Goal: Task Accomplishment & Management: Complete application form

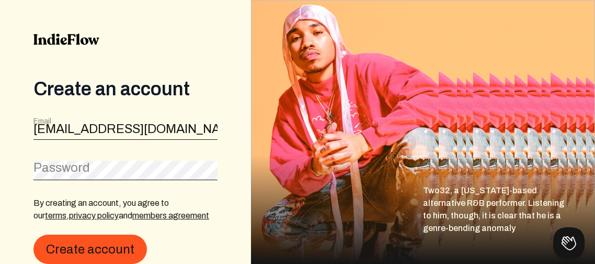
click at [43, 169] on label "Password" at bounding box center [61, 167] width 56 height 17
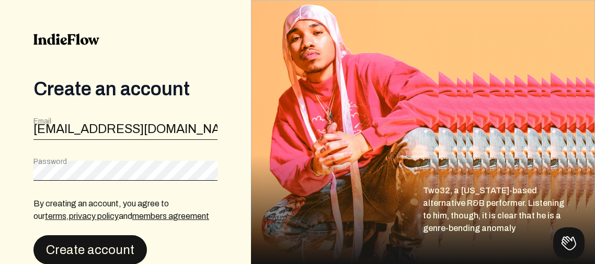
click at [59, 239] on button "Create account" at bounding box center [89, 249] width 113 height 29
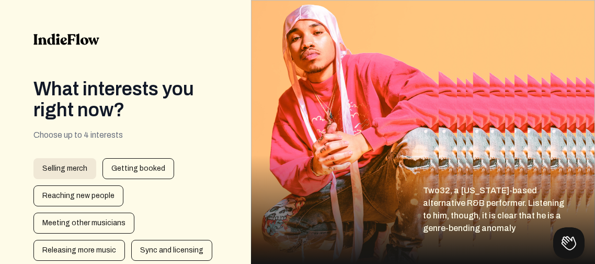
click at [85, 168] on div "Selling merch" at bounding box center [64, 168] width 63 height 21
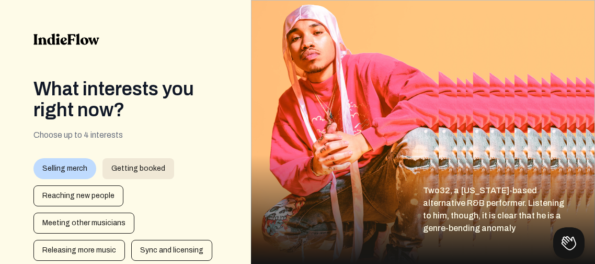
click at [132, 168] on div "Getting booked" at bounding box center [138, 168] width 72 height 21
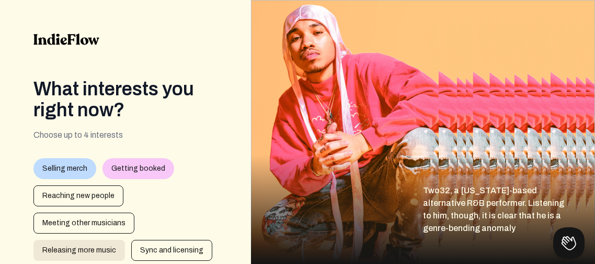
click at [72, 249] on div "Releasing more music" at bounding box center [79, 249] width 92 height 21
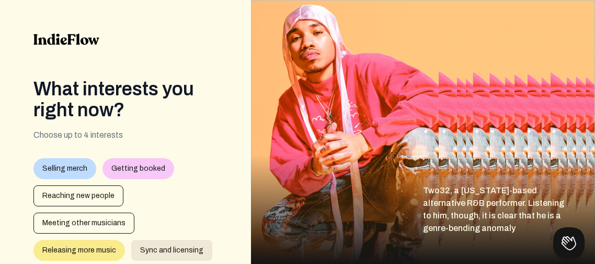
click at [160, 252] on div "Sync and licensing" at bounding box center [171, 249] width 81 height 21
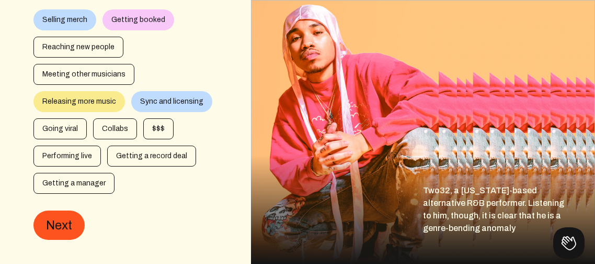
scroll to position [157, 0]
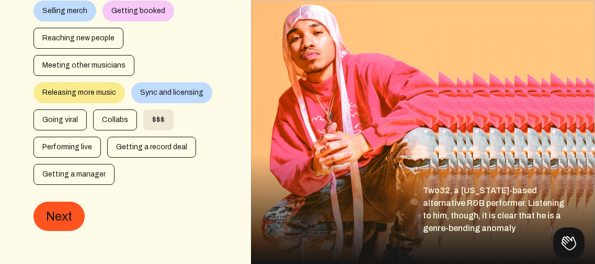
click at [157, 122] on div "$$$" at bounding box center [158, 119] width 30 height 21
click at [154, 119] on div "$$$" at bounding box center [158, 119] width 30 height 21
click at [117, 15] on div "Getting booked" at bounding box center [138, 11] width 72 height 21
click at [156, 117] on div "$$$" at bounding box center [158, 119] width 30 height 21
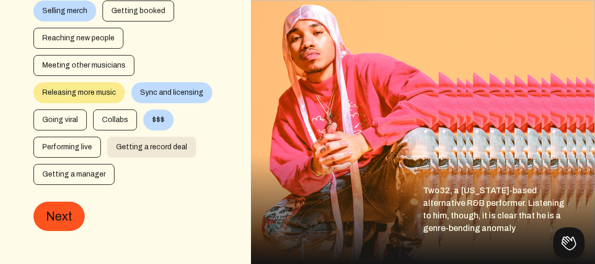
click at [152, 147] on div "Getting a record deal" at bounding box center [151, 146] width 89 height 21
click at [74, 13] on div "Selling merch" at bounding box center [64, 11] width 63 height 21
click at [161, 146] on div "Getting a record deal" at bounding box center [151, 146] width 89 height 21
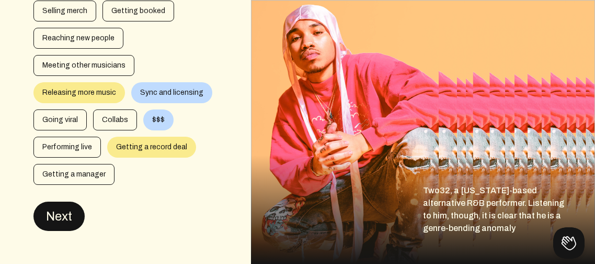
click at [52, 212] on button "Next" at bounding box center [58, 215] width 51 height 29
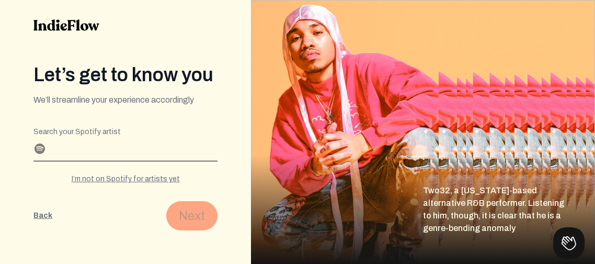
scroll to position [14, 0]
click at [127, 176] on div "I’m not on Spotify for artists yet" at bounding box center [125, 179] width 184 height 10
click at [50, 155] on input "Profile name" at bounding box center [125, 152] width 184 height 17
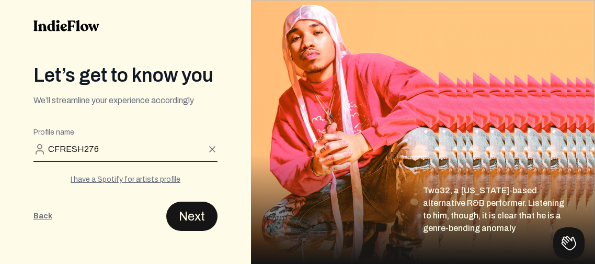
type input "CFRESH276"
click at [200, 205] on button "Next" at bounding box center [191, 215] width 51 height 29
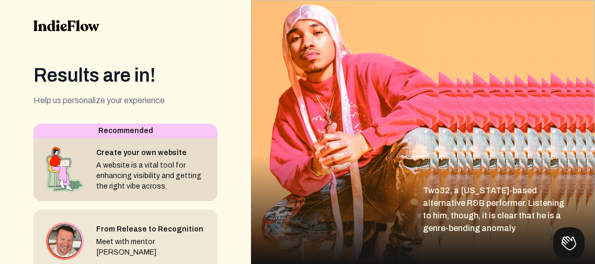
click at [121, 174] on div "A website is a vital tool for enhancing visibility and getting the right vibe a…" at bounding box center [152, 175] width 113 height 31
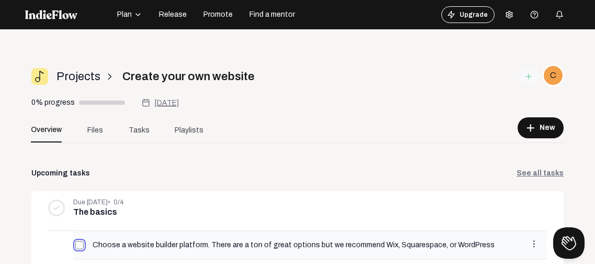
click at [77, 243] on input "checkbox" at bounding box center [79, 245] width 8 height 8
checkbox input "true"
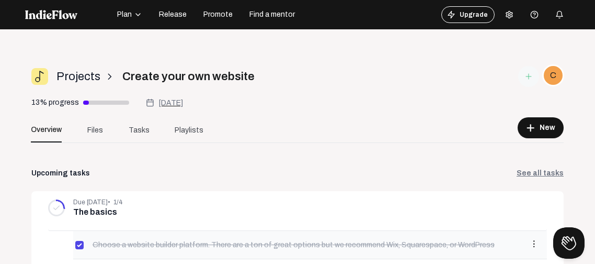
click at [99, 252] on div "Choose a website builder platform. There are a ton of great options but we reco…" at bounding box center [310, 245] width 474 height 28
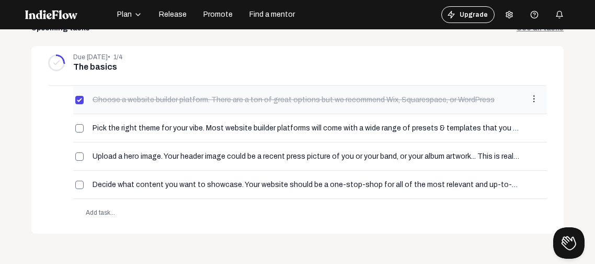
scroll to position [167, 0]
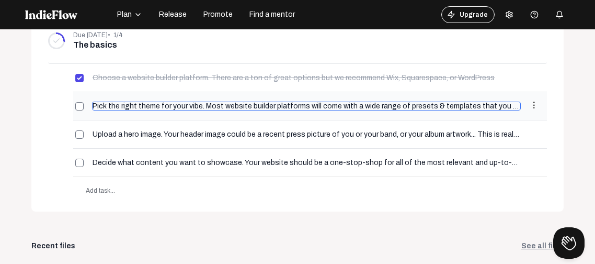
click at [110, 106] on input "Pick the right theme for your vibe. Most website builder platforms will come wi…" at bounding box center [306, 105] width 429 height 9
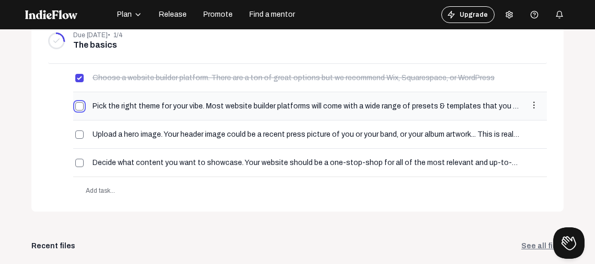
click at [81, 104] on input "checkbox" at bounding box center [79, 106] width 8 height 8
checkbox input "true"
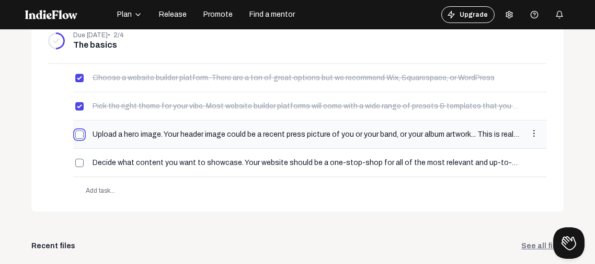
click at [81, 133] on input "checkbox" at bounding box center [79, 134] width 8 height 8
checkbox input "true"
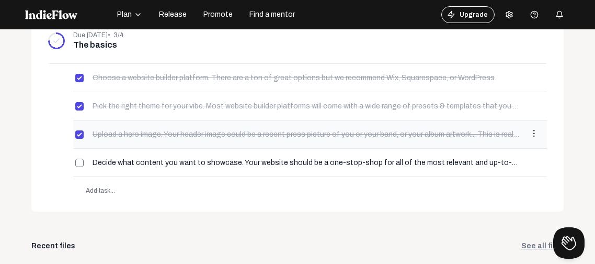
click at [535, 130] on mat-icon "more_vert" at bounding box center [533, 133] width 9 height 9
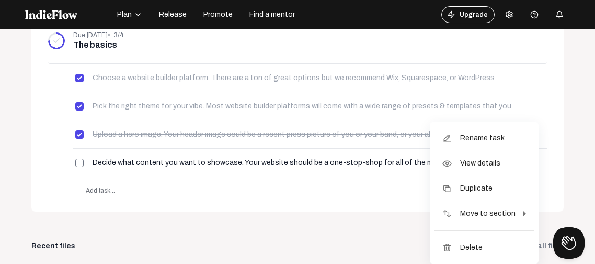
click at [385, 191] on div at bounding box center [297, 132] width 595 height 264
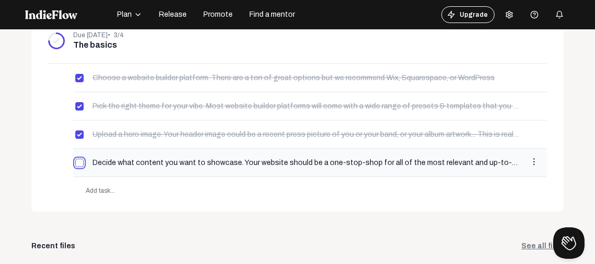
click at [79, 162] on input "checkbox" at bounding box center [79, 162] width 8 height 8
checkbox input "true"
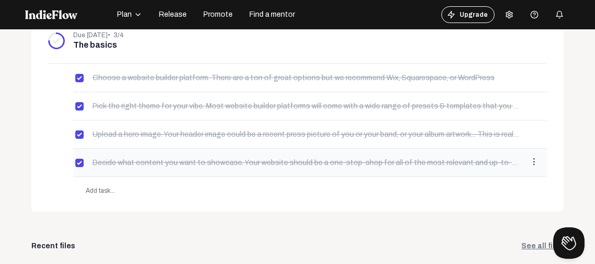
type input "Down to details"
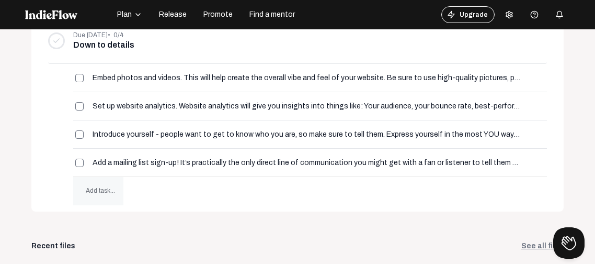
click at [110, 180] on span "Add task..." at bounding box center [98, 191] width 50 height 28
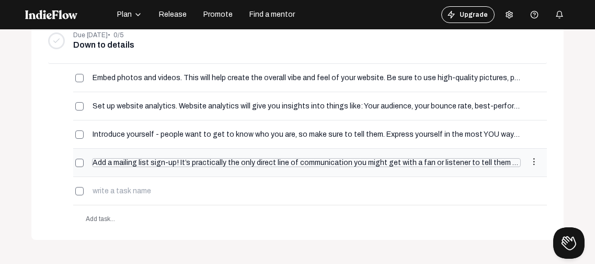
scroll to position [0, 21]
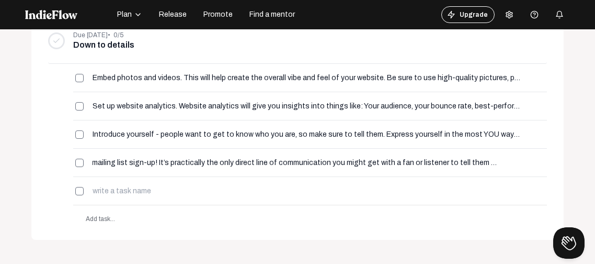
click at [509, 248] on div "Upcoming tasks See all tasks Due [DATE] • 0/5 Down to details add more_vert [DA…" at bounding box center [297, 227] width 532 height 452
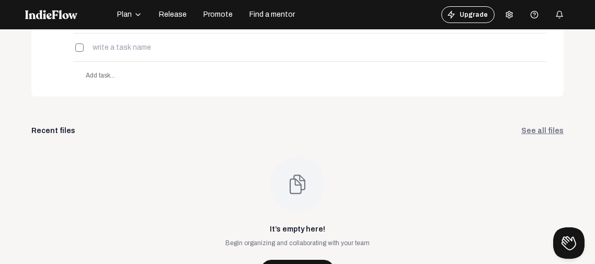
scroll to position [323, 0]
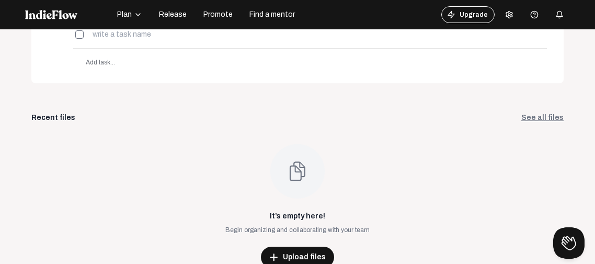
click at [549, 116] on link "See all files" at bounding box center [542, 117] width 42 height 10
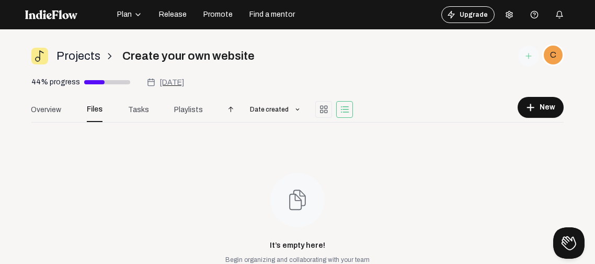
scroll to position [29, 0]
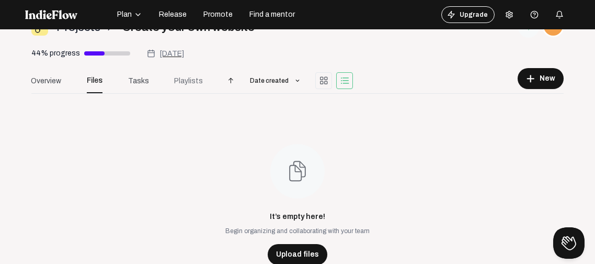
click at [185, 78] on span "Playlists" at bounding box center [188, 80] width 29 height 11
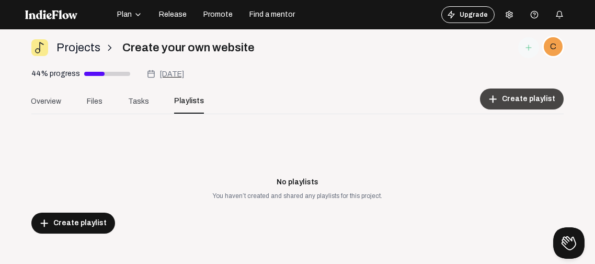
click at [524, 96] on span "Create playlist" at bounding box center [528, 99] width 53 height 10
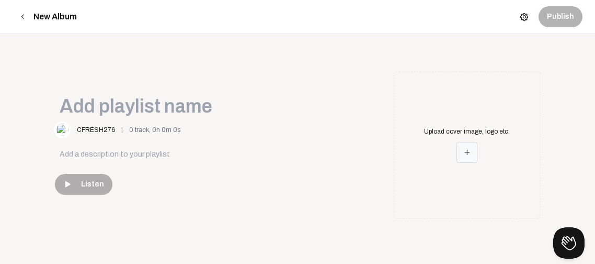
click at [468, 154] on mat-icon "add" at bounding box center [466, 151] width 9 height 9
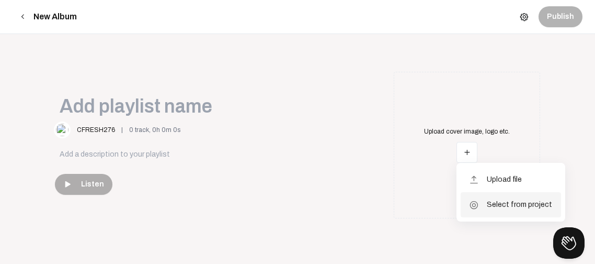
click at [495, 206] on span "Select from project" at bounding box center [519, 204] width 65 height 25
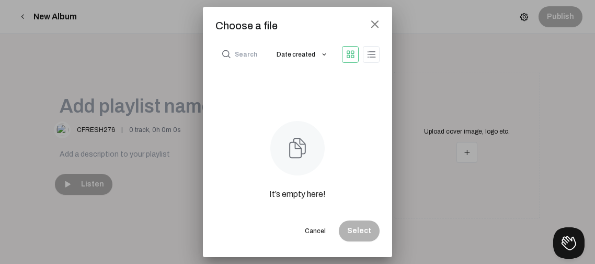
click at [464, 154] on div at bounding box center [297, 132] width 595 height 264
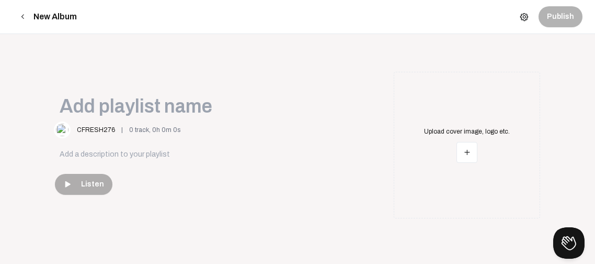
click at [464, 154] on mat-icon "add" at bounding box center [466, 151] width 9 height 9
click at [497, 180] on span "Upload file" at bounding box center [504, 179] width 35 height 25
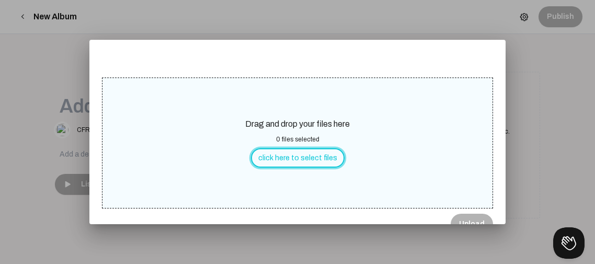
click at [313, 157] on button "click here to select files" at bounding box center [298, 157] width 94 height 19
